Goal: Task Accomplishment & Management: Manage account settings

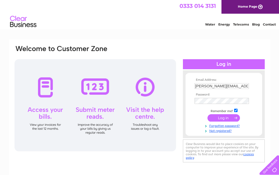
type input "tricia@groundedlearning.co.uk"
click at [219, 119] on input "submit" at bounding box center [223, 118] width 32 height 7
click at [219, 118] on input "submit" at bounding box center [223, 117] width 32 height 7
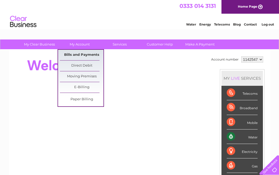
click at [80, 56] on link "Bills and Payments" at bounding box center [82, 55] width 44 height 11
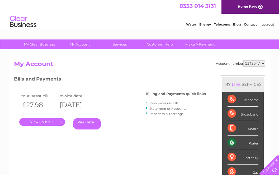
click at [168, 103] on link "View previous bills" at bounding box center [163, 103] width 29 height 4
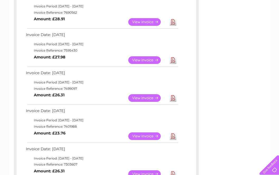
scroll to position [278, 0]
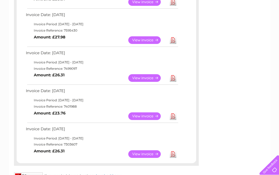
click at [150, 151] on link "View" at bounding box center [147, 155] width 39 height 8
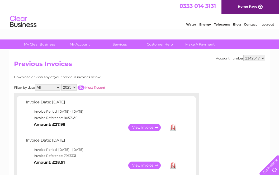
scroll to position [0, 0]
click at [140, 127] on link "View" at bounding box center [147, 128] width 39 height 8
